Goal: Navigation & Orientation: Find specific page/section

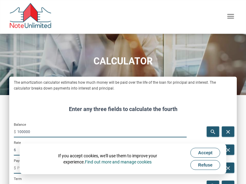
scroll to position [444, 227]
